Goal: Task Accomplishment & Management: Use online tool/utility

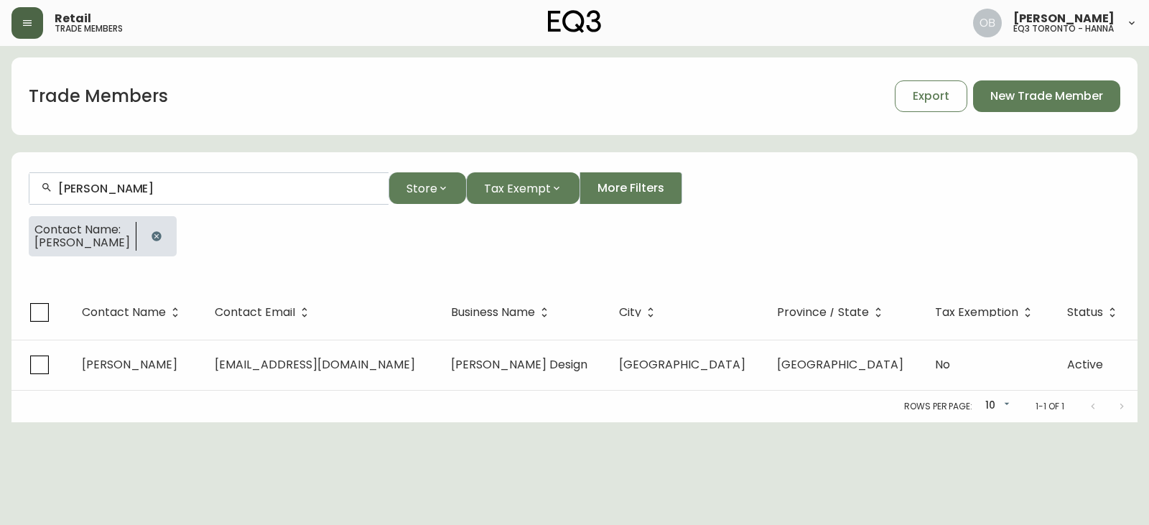
click at [27, 16] on button "button" at bounding box center [27, 23] width 32 height 32
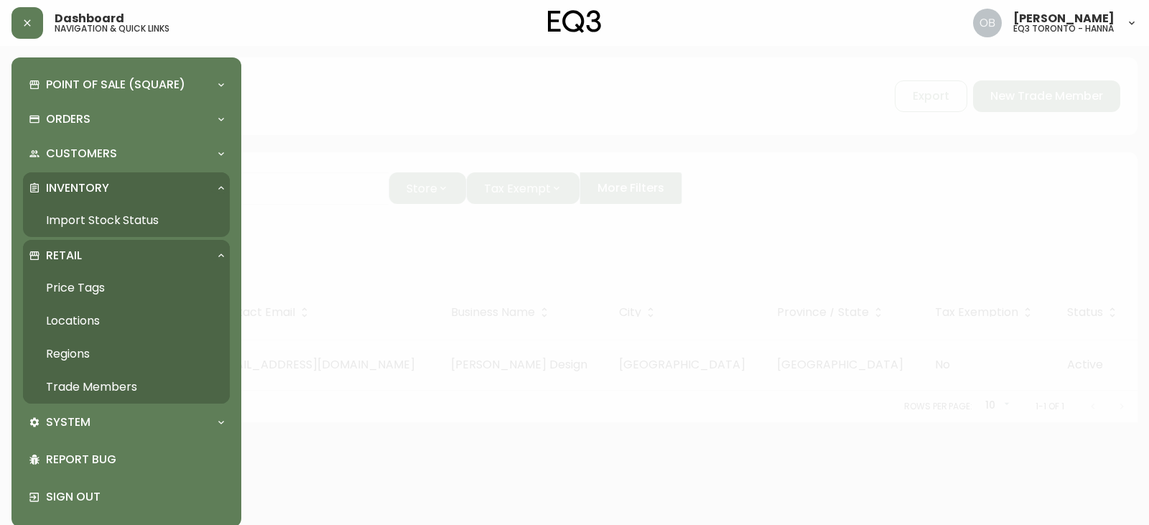
click at [67, 214] on link "Import Stock Status" at bounding box center [126, 220] width 207 height 33
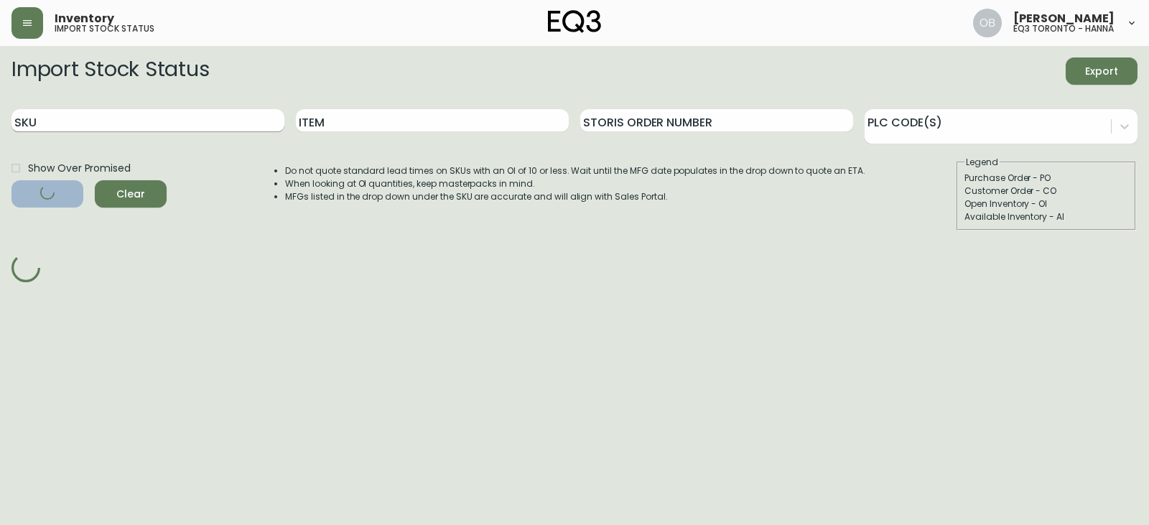
click at [151, 118] on input "SKU" at bounding box center [147, 120] width 273 height 23
paste input "[PHONE_NUMBER]"
type input "[PHONE_NUMBER]"
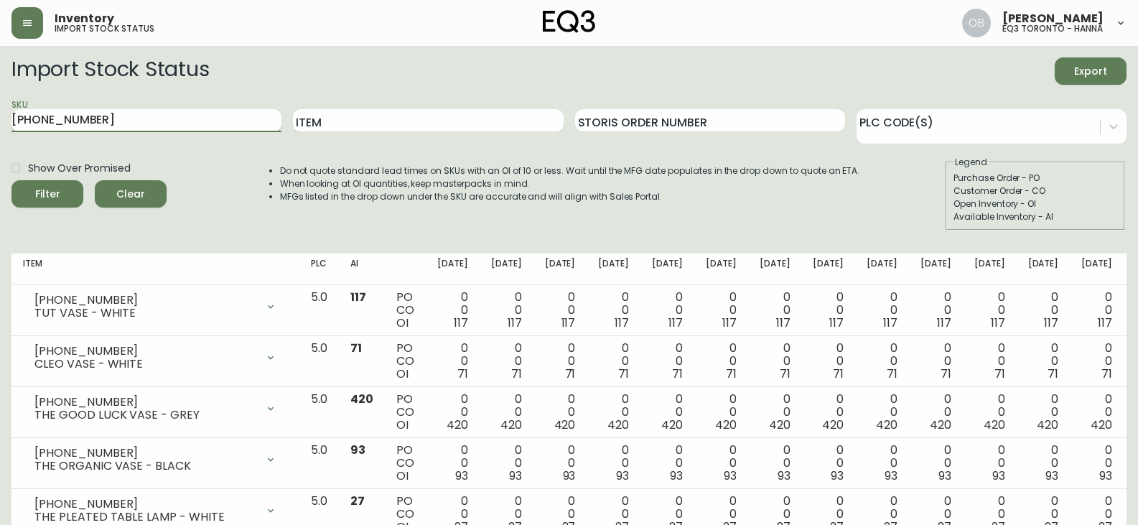
click at [135, 118] on input "[PHONE_NUMBER]" at bounding box center [146, 120] width 270 height 23
click at [11, 180] on button "Filter" at bounding box center [47, 193] width 72 height 27
